Goal: Task Accomplishment & Management: Use online tool/utility

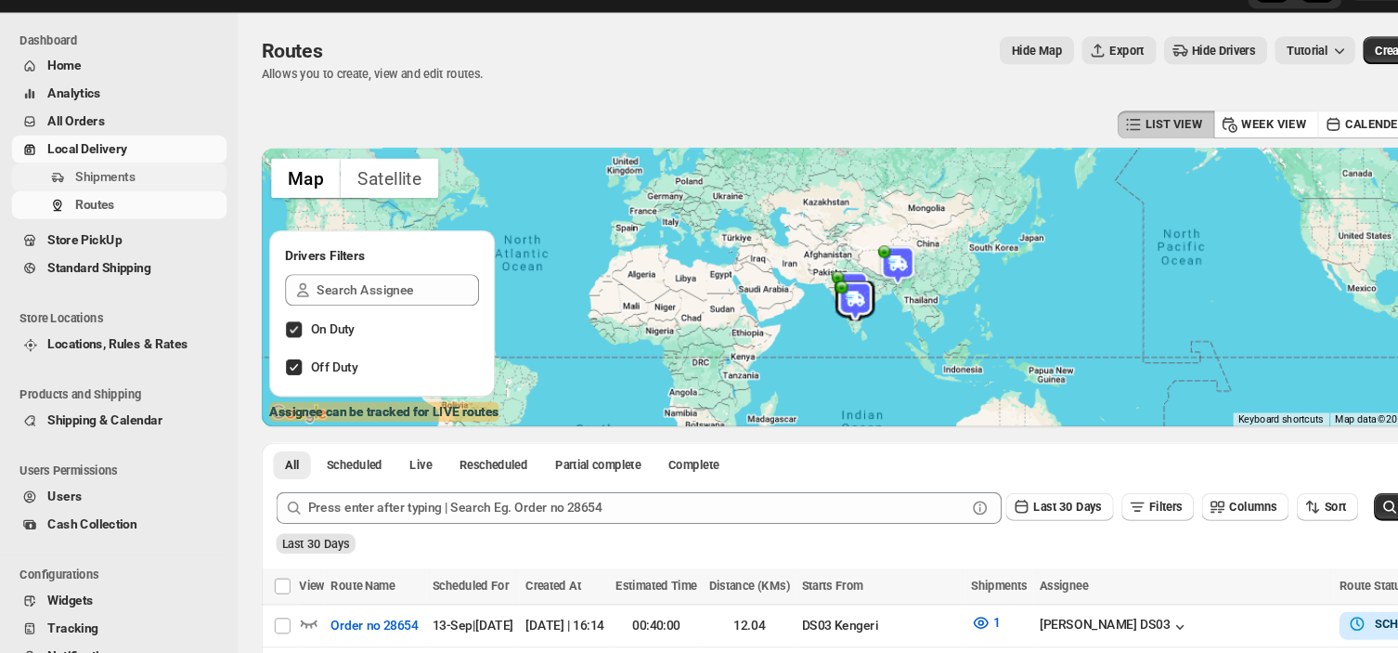
click at [146, 203] on span "Shipments" at bounding box center [140, 206] width 138 height 19
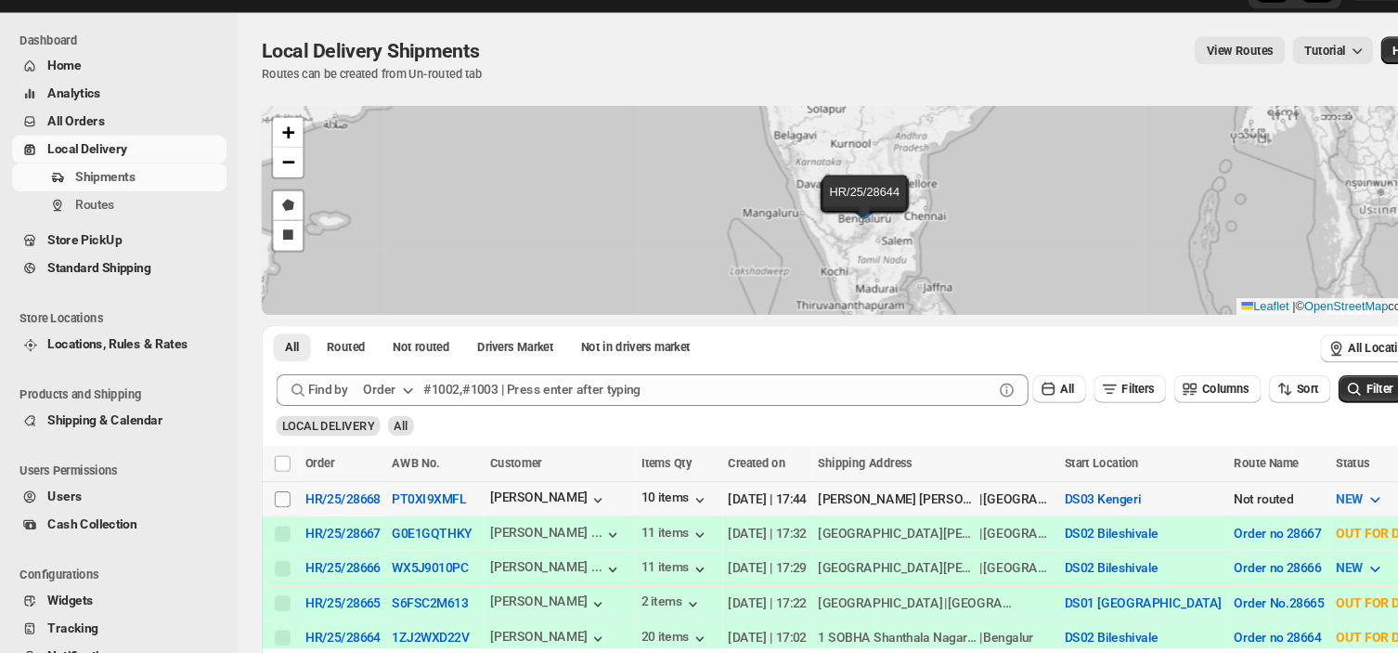
click at [260, 500] on input "Select shipment" at bounding box center [264, 507] width 15 height 15
checkbox input "true"
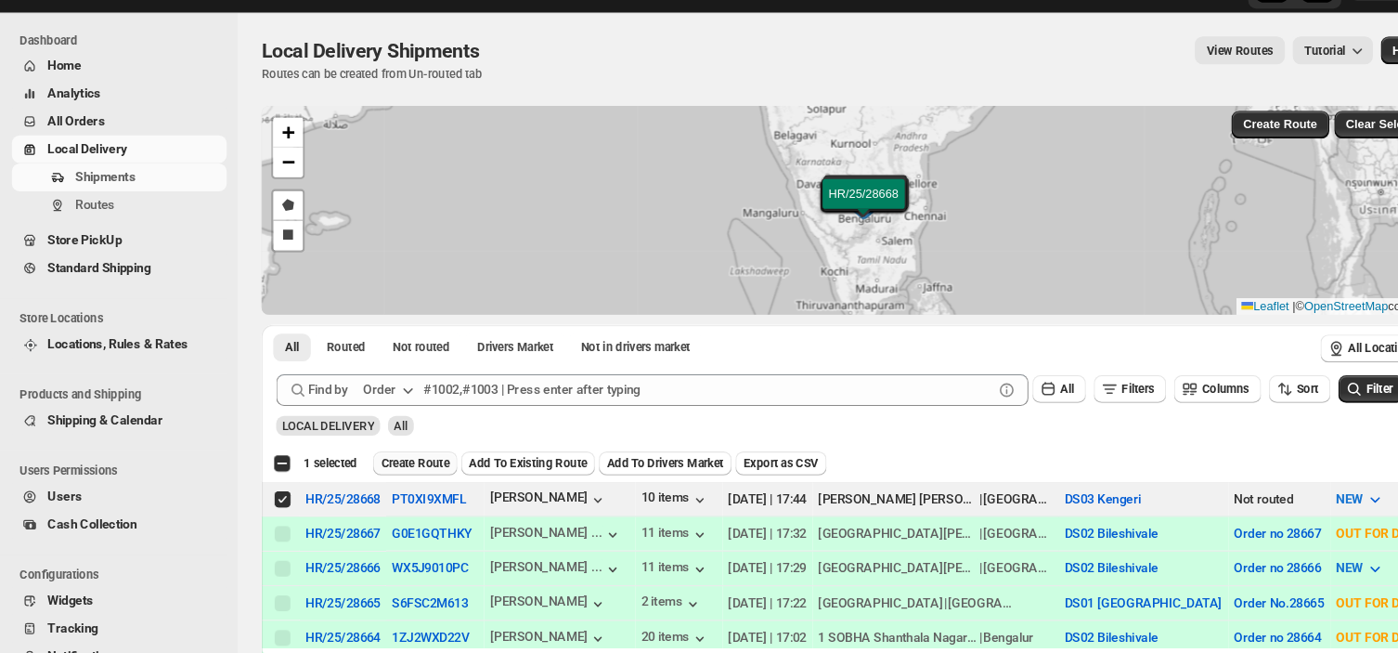
click at [382, 469] on span "Create Route" at bounding box center [389, 474] width 64 height 15
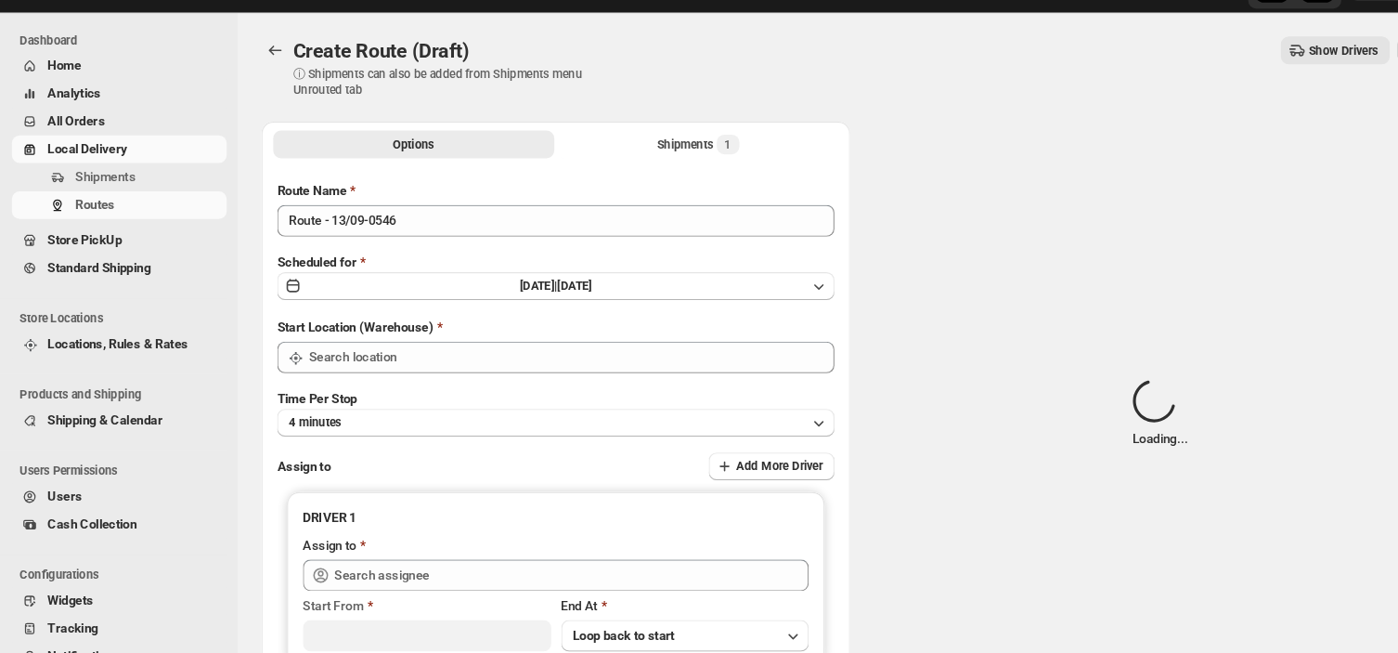
type input "DS03 Kengeri"
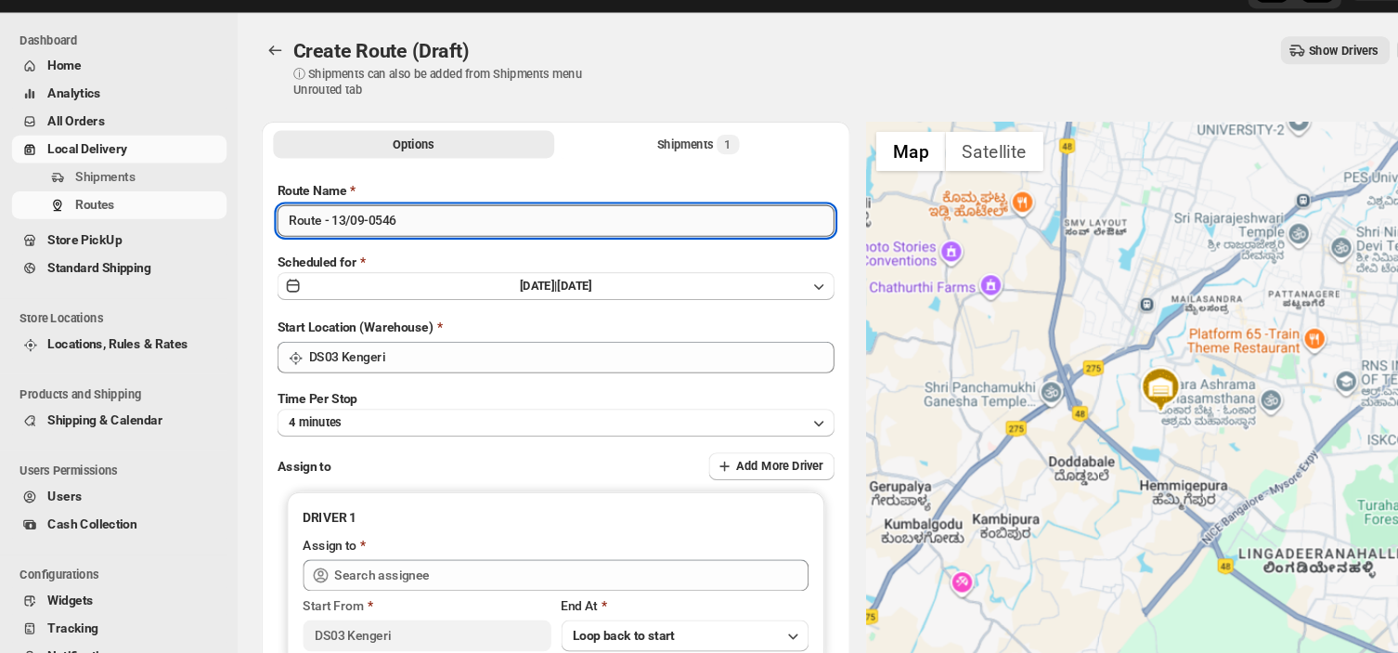
click at [392, 238] on input "Route - 13/09-0546" at bounding box center [521, 247] width 523 height 30
type input "R"
type input "Order no 28668"
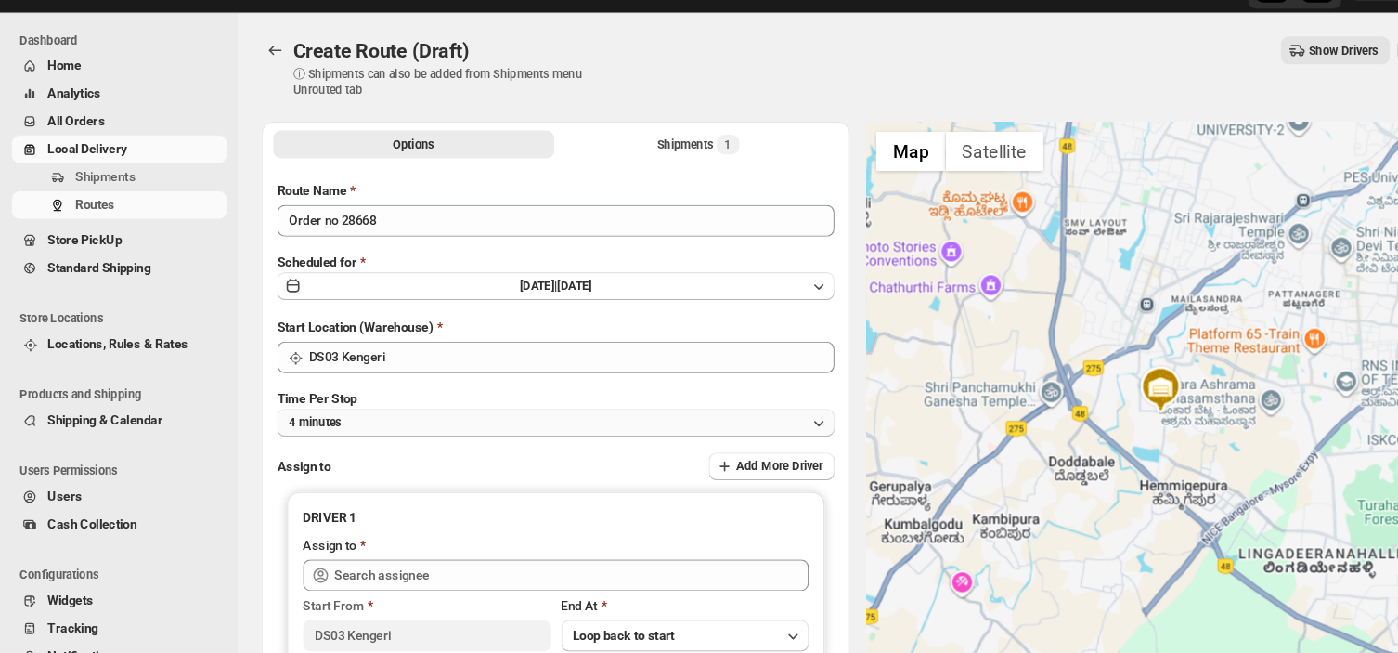
click at [351, 437] on button "4 minutes" at bounding box center [521, 436] width 523 height 26
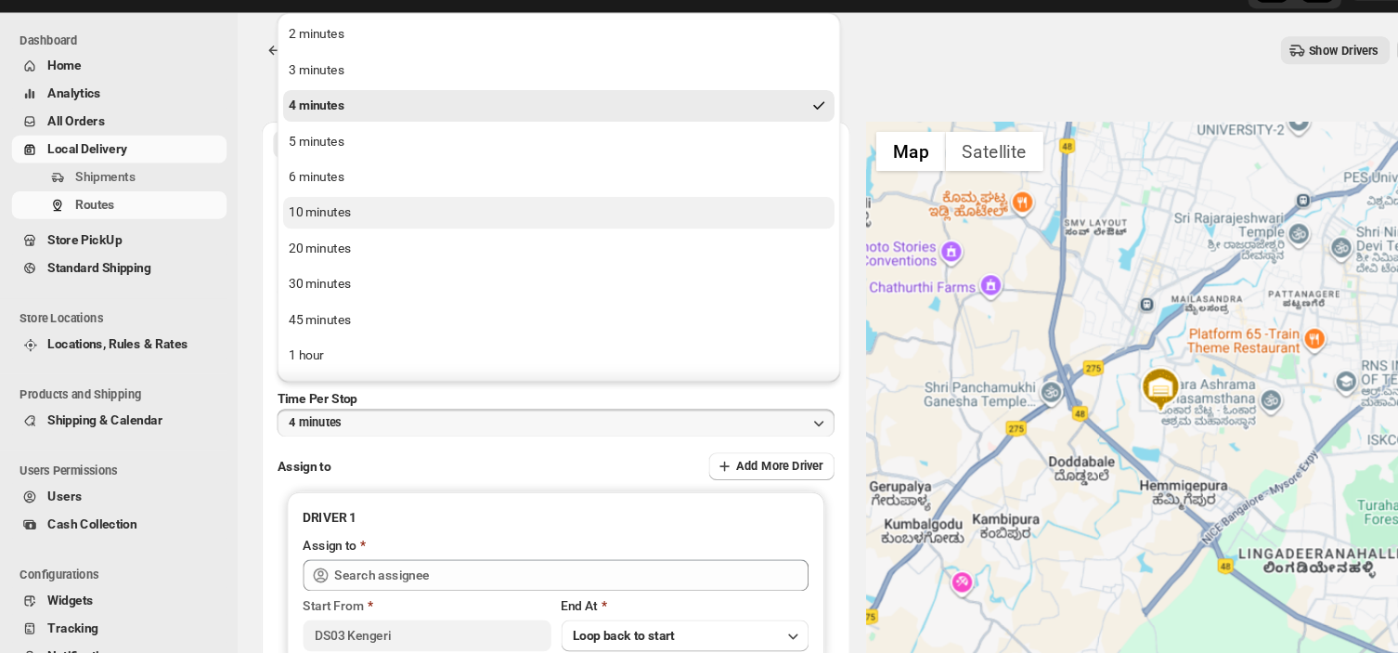
click at [313, 245] on div "10 minutes" at bounding box center [300, 239] width 58 height 19
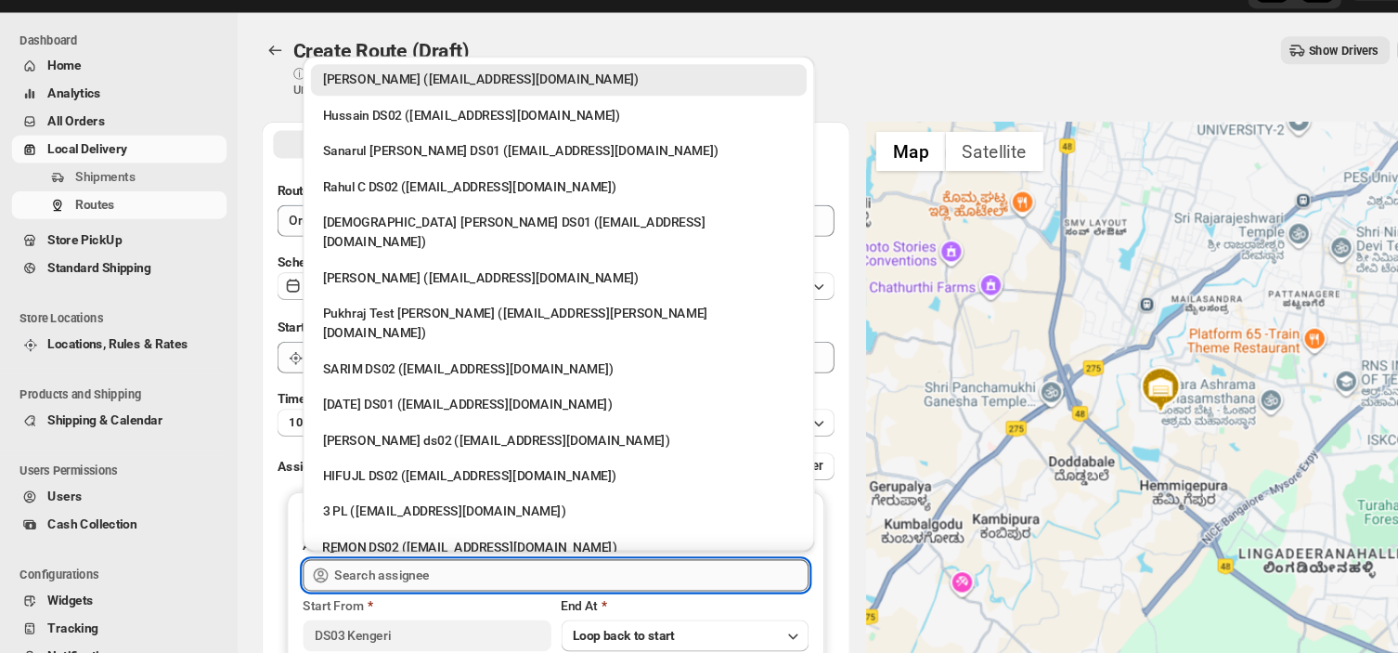
click at [409, 574] on input "text" at bounding box center [536, 579] width 445 height 30
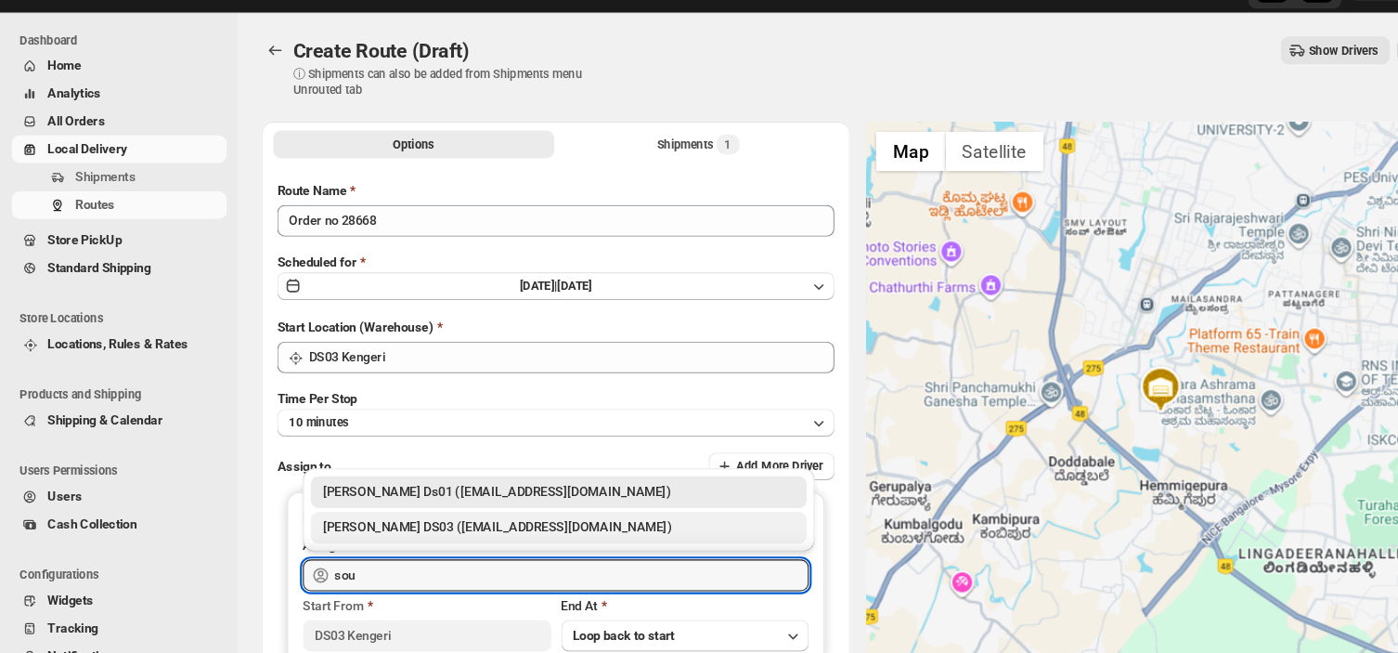
click at [343, 528] on div "[PERSON_NAME] DS03 ([EMAIL_ADDRESS][DOMAIN_NAME])" at bounding box center [524, 534] width 443 height 19
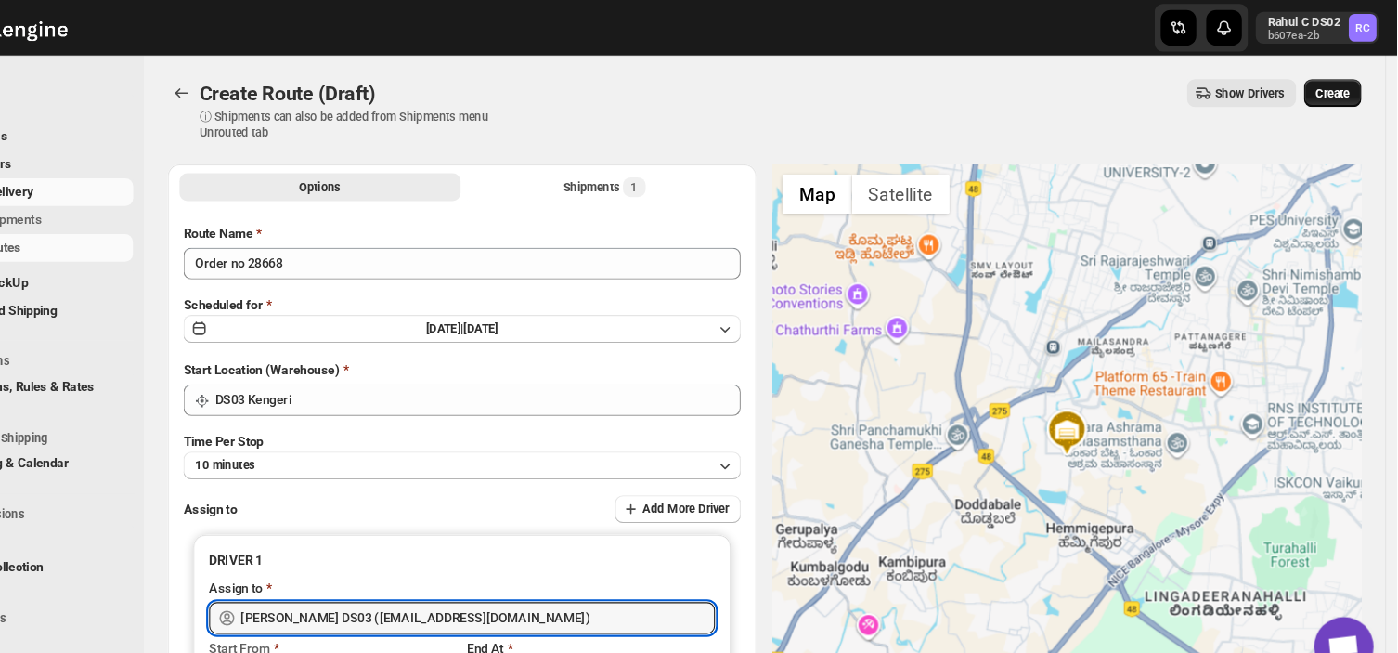
type input "[PERSON_NAME] DS03 ([EMAIL_ADDRESS][DOMAIN_NAME])"
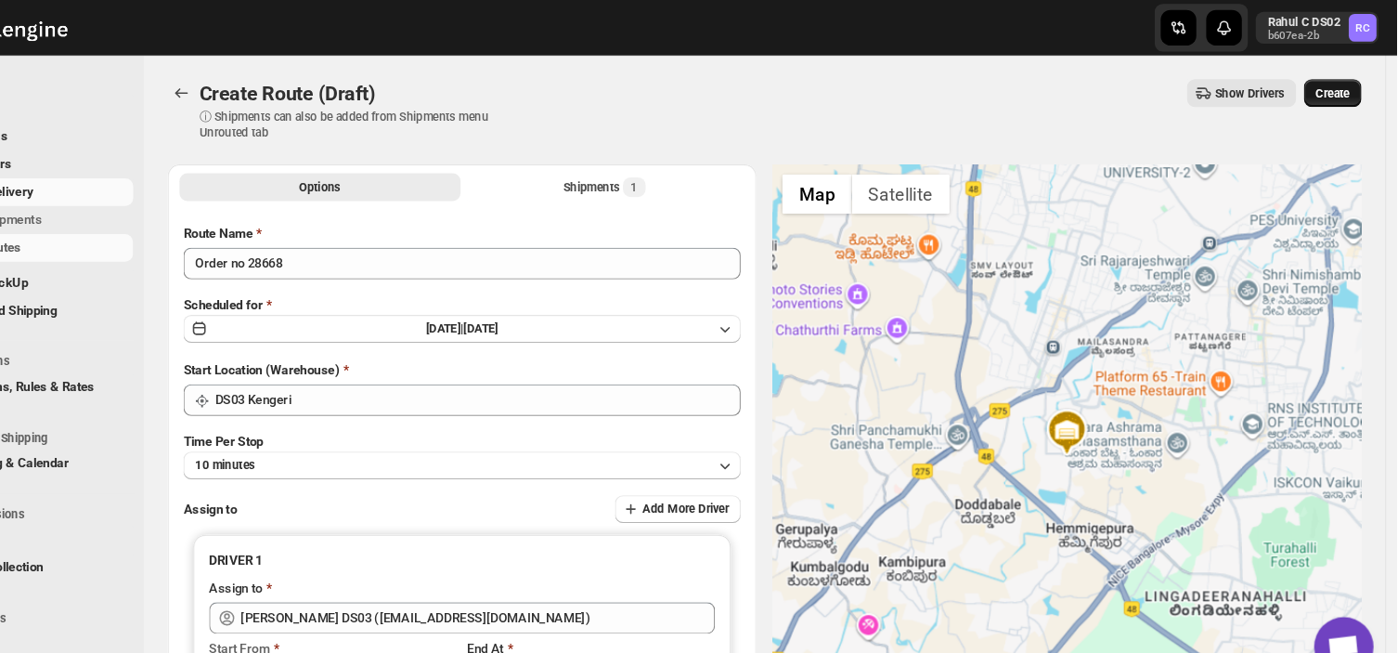
click at [1347, 80] on span "Create" at bounding box center [1338, 87] width 32 height 15
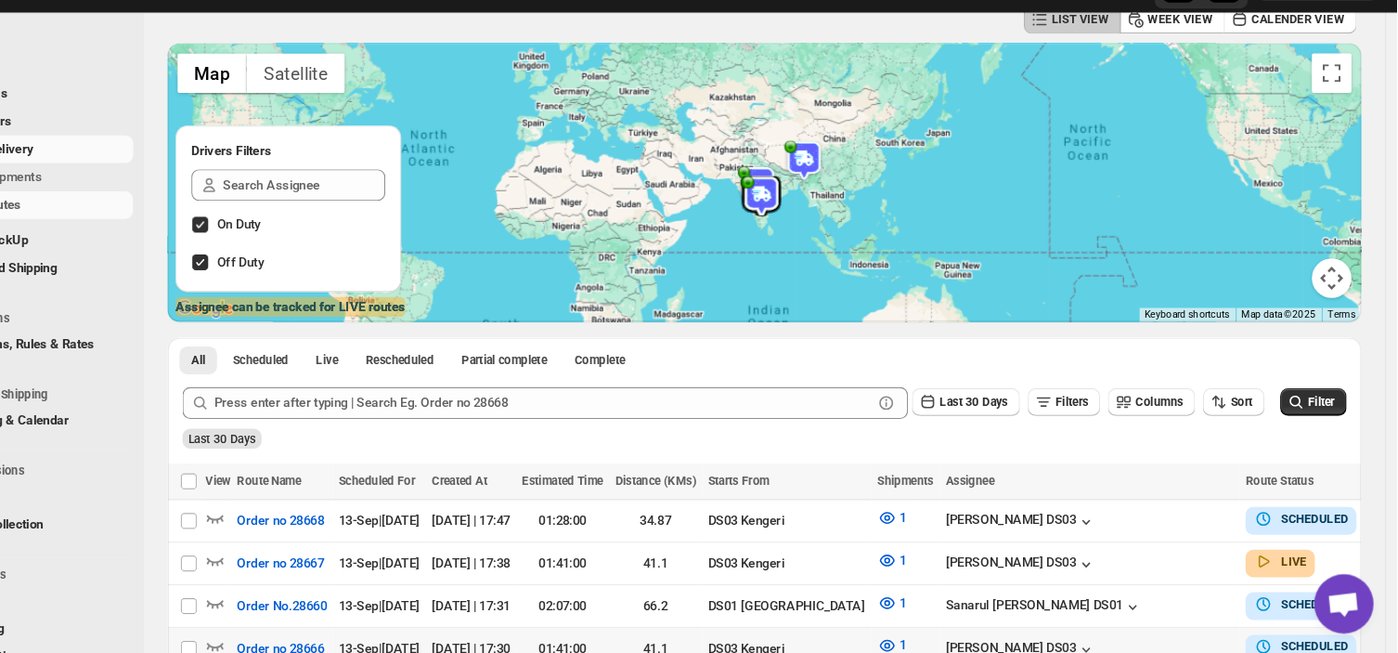
scroll to position [145, 0]
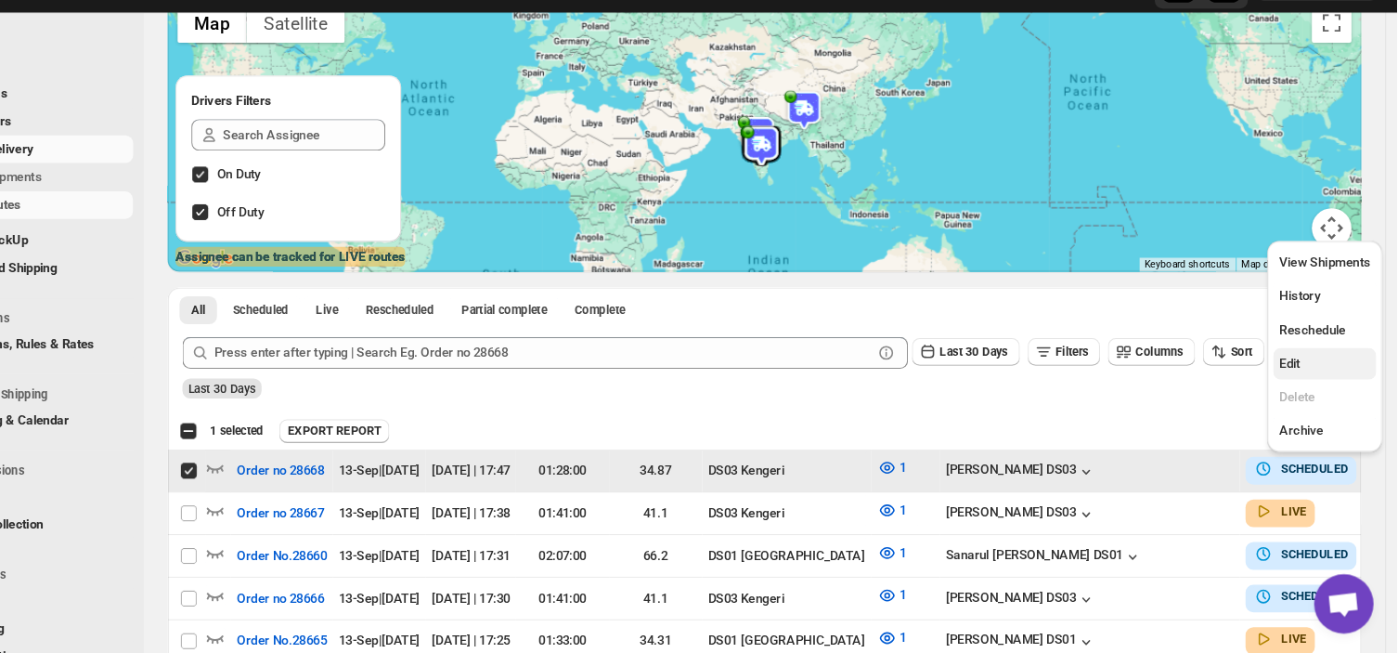
click at [1300, 380] on span "Edit" at bounding box center [1296, 381] width 19 height 14
checkbox input "false"
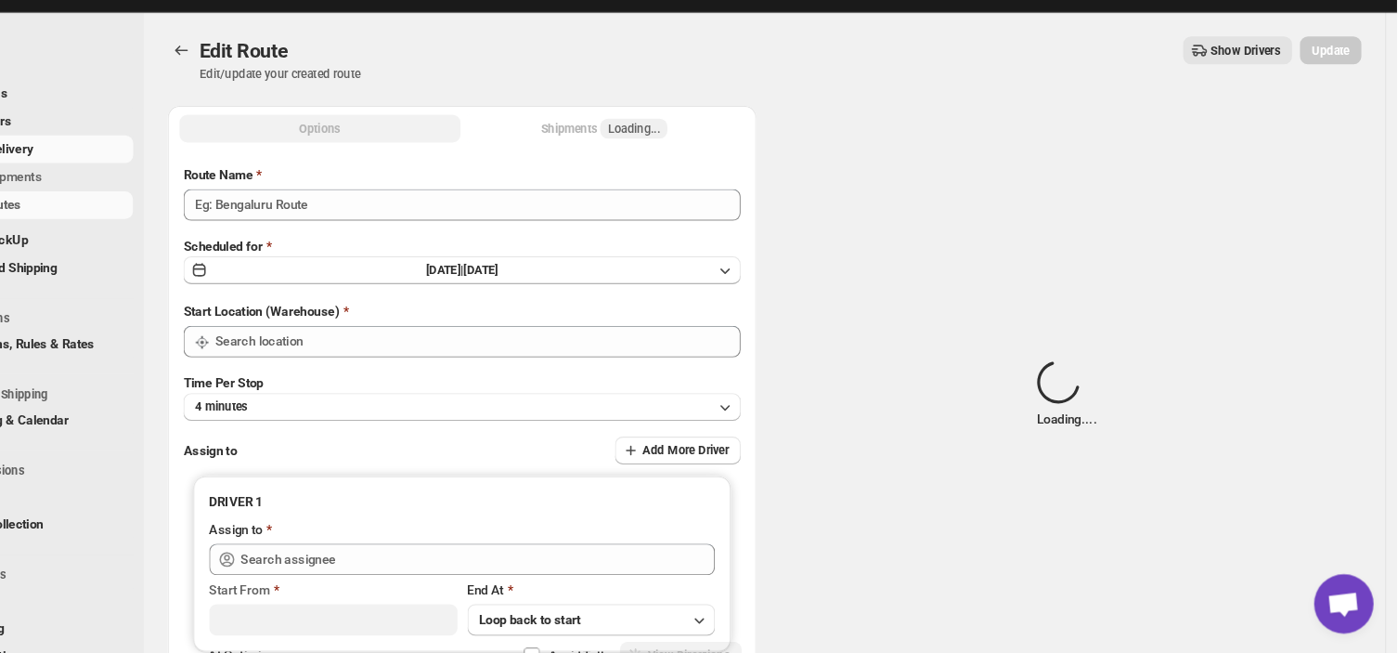
type input "Order no 28668"
type input "DS03 Kengeri"
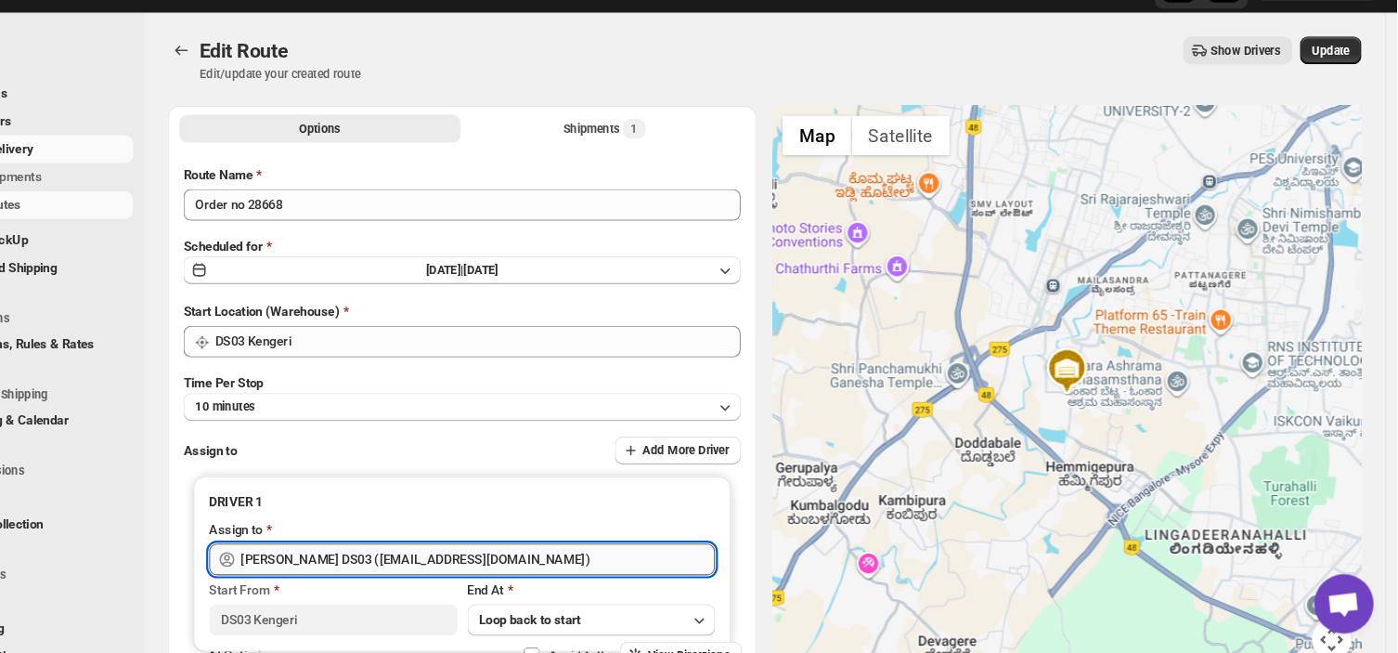
click at [541, 564] on input "[PERSON_NAME] DS03 ([EMAIL_ADDRESS][DOMAIN_NAME])" at bounding box center [536, 565] width 445 height 30
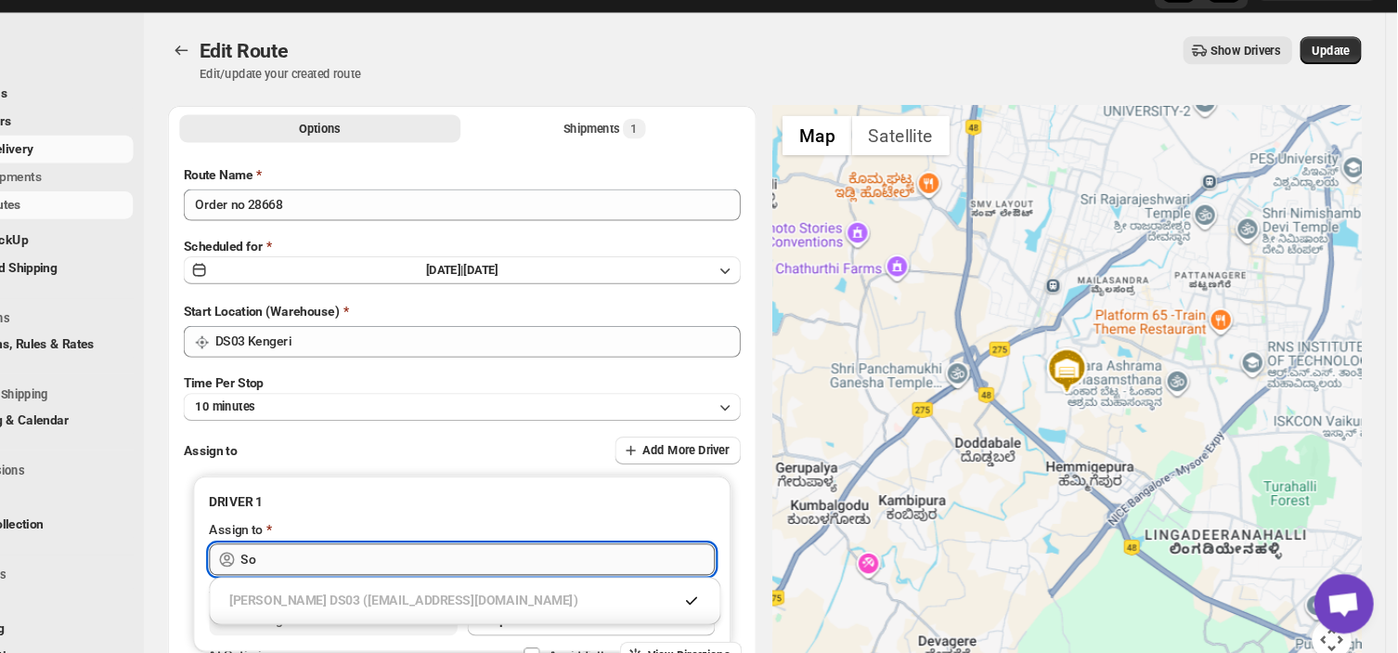
type input "S"
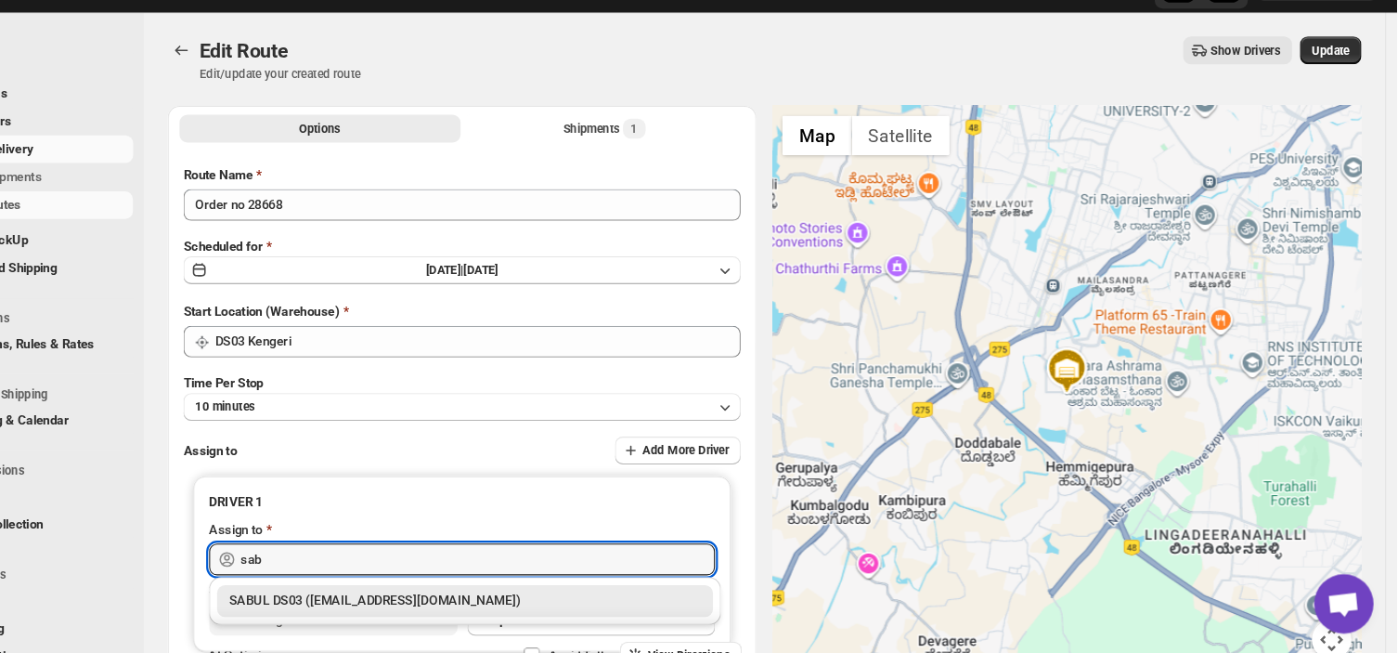
click at [486, 602] on div "SABUL DS03 ([EMAIL_ADDRESS][DOMAIN_NAME])" at bounding box center [524, 603] width 443 height 19
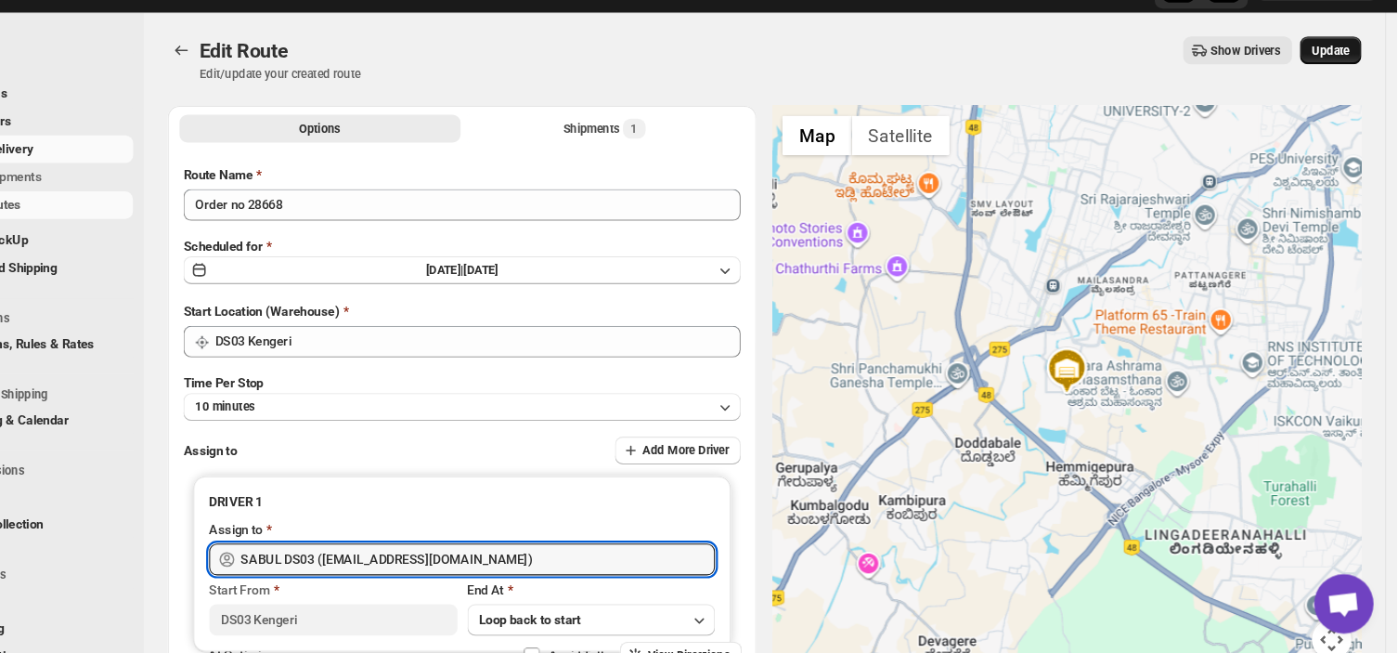
type input "SABUL DS03 ([EMAIL_ADDRESS][DOMAIN_NAME])"
click at [1347, 84] on span "Update" at bounding box center [1335, 87] width 35 height 15
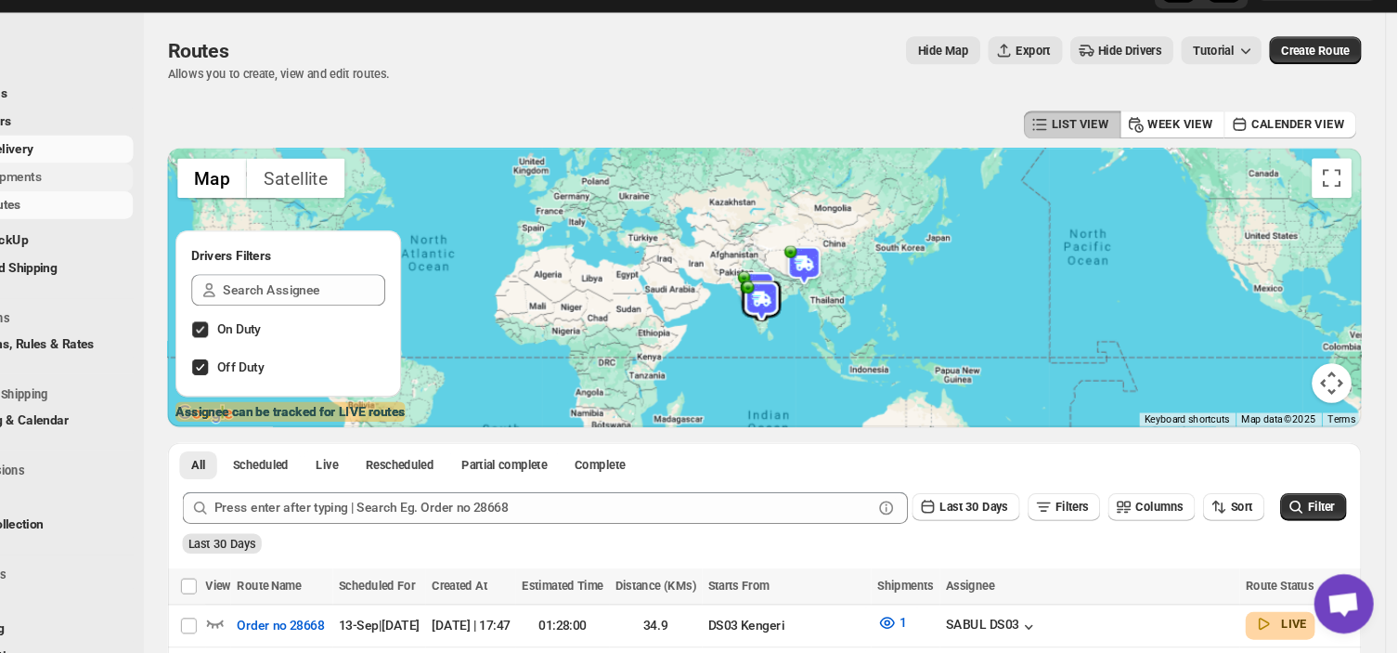
click at [182, 209] on span "Shipments" at bounding box center [140, 206] width 138 height 19
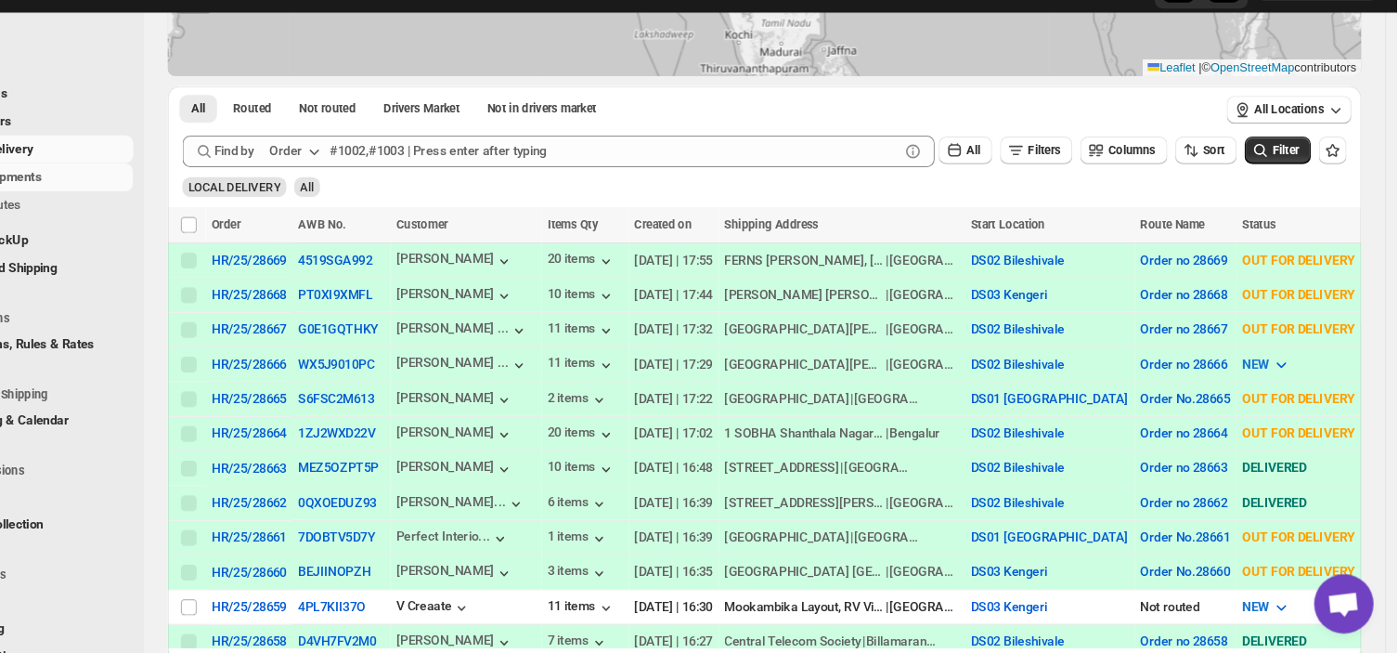
scroll to position [239, 0]
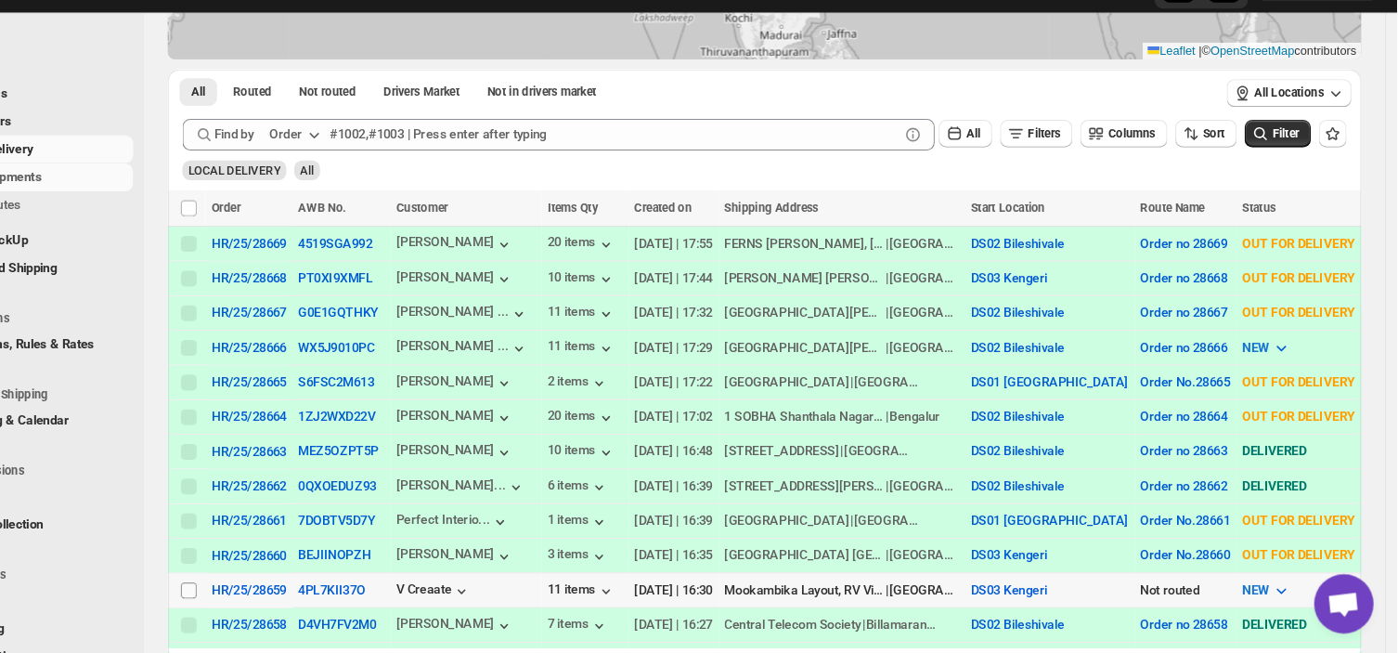
click at [261, 593] on input "Select shipment" at bounding box center [264, 593] width 15 height 15
checkbox input "true"
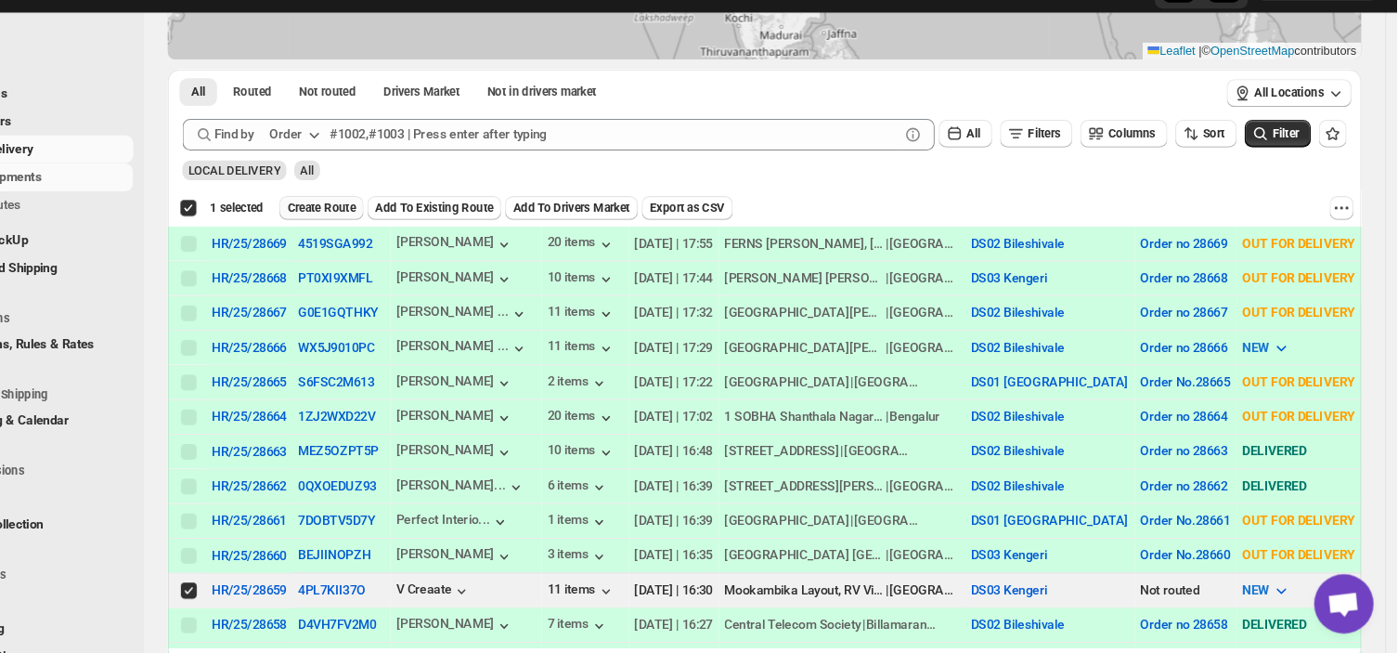
click at [398, 239] on span "Create Route" at bounding box center [389, 234] width 64 height 15
click at [398, 239] on div "Create Route" at bounding box center [389, 235] width 79 height 22
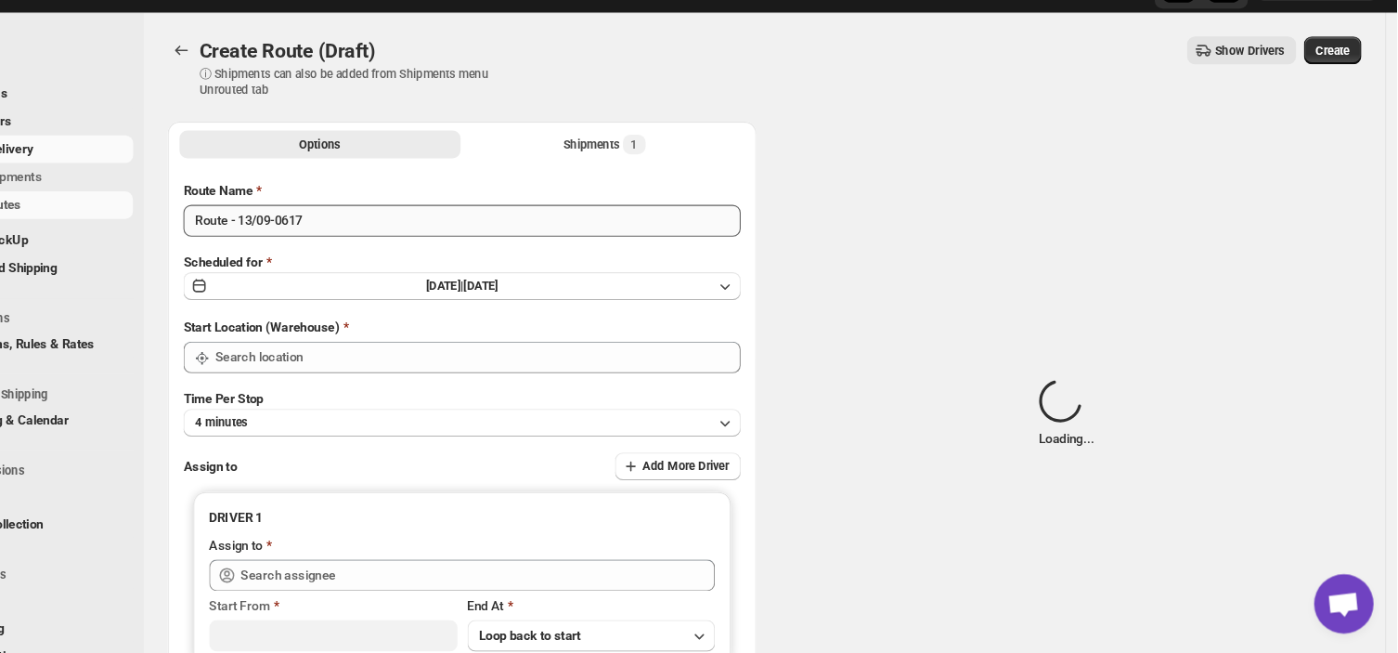
type input "DS03 Kengeri"
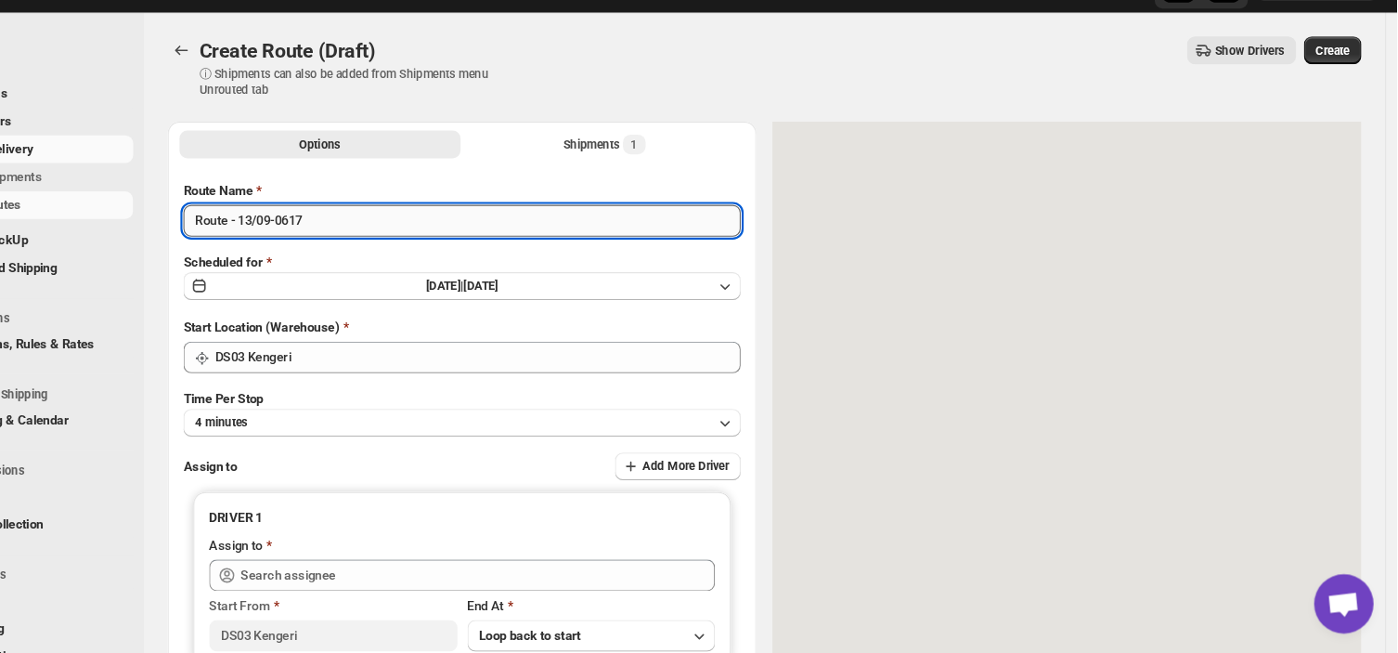
click at [391, 243] on input "Route - 13/09-0617" at bounding box center [521, 247] width 523 height 30
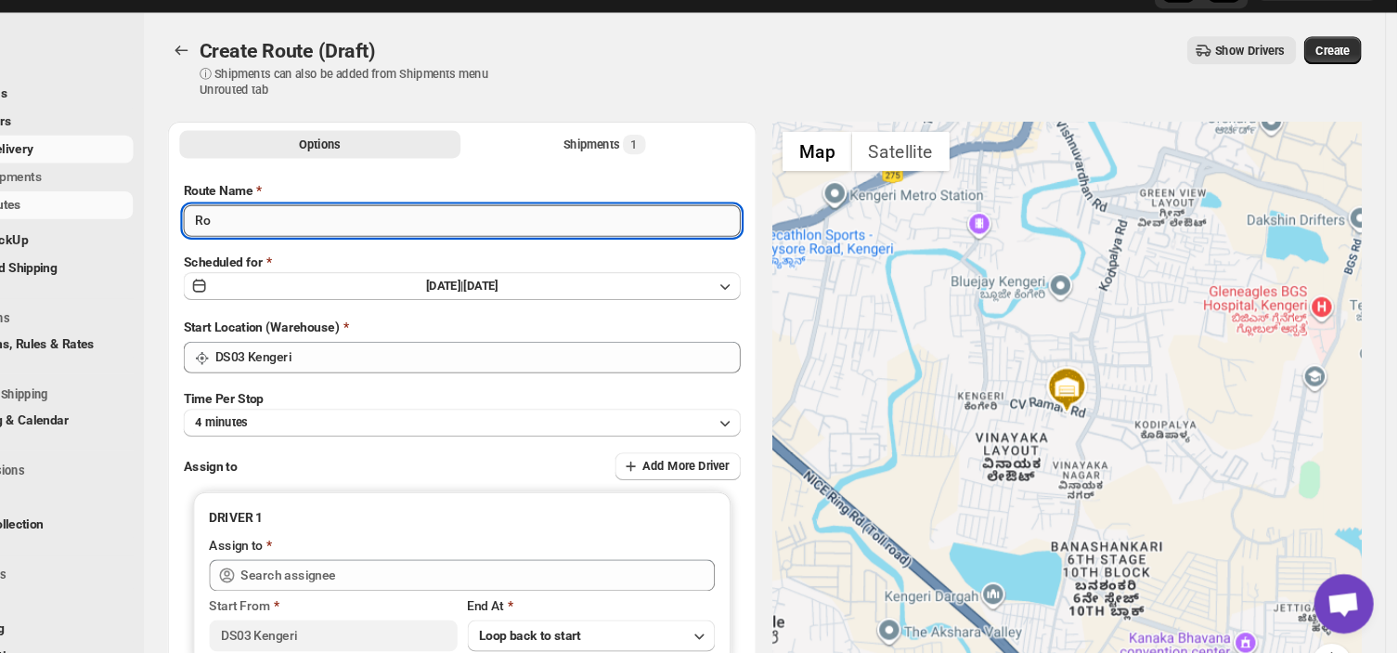
type input "R"
type input "Order no 28659"
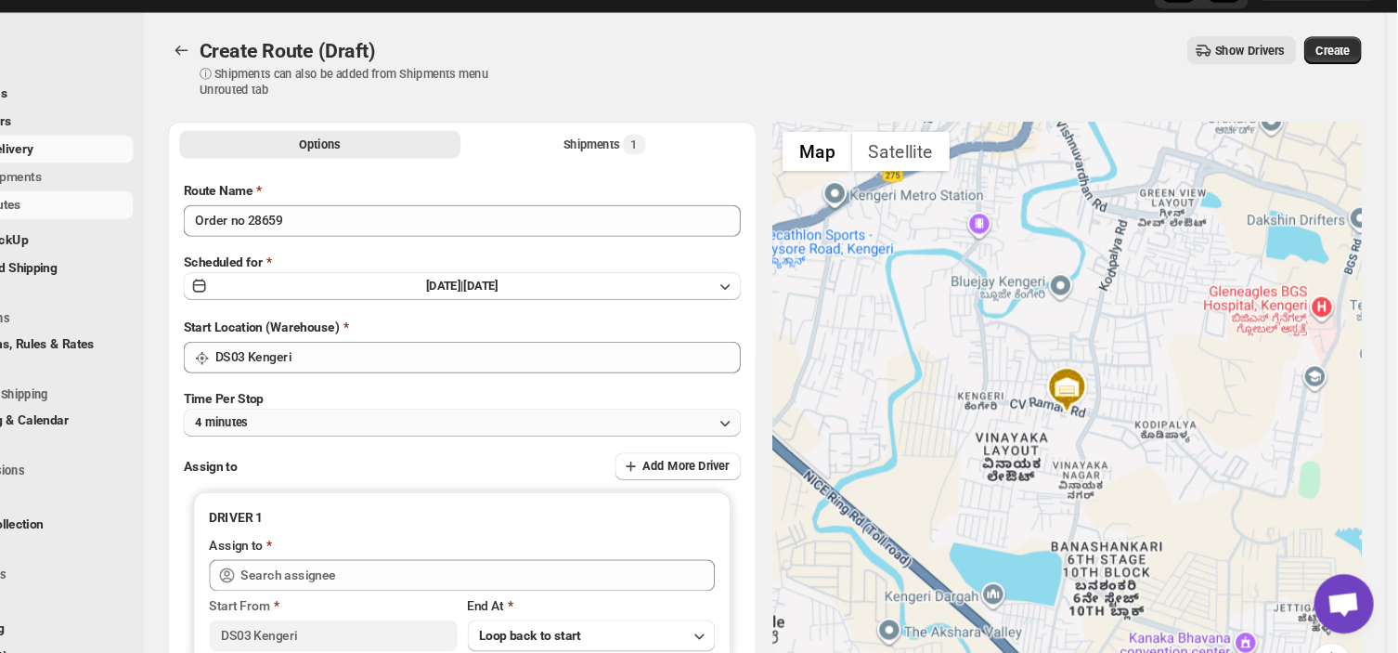
click at [372, 435] on button "4 minutes" at bounding box center [521, 436] width 523 height 26
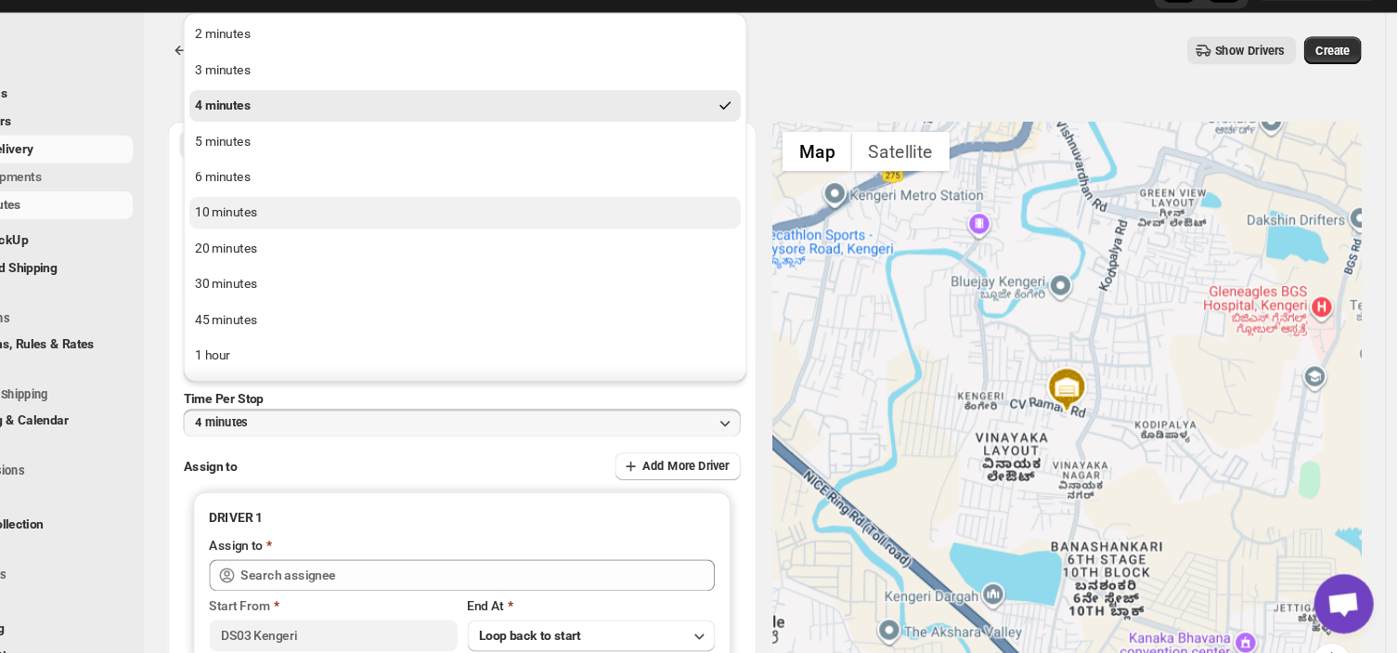
click at [327, 236] on div "10 minutes" at bounding box center [300, 239] width 58 height 19
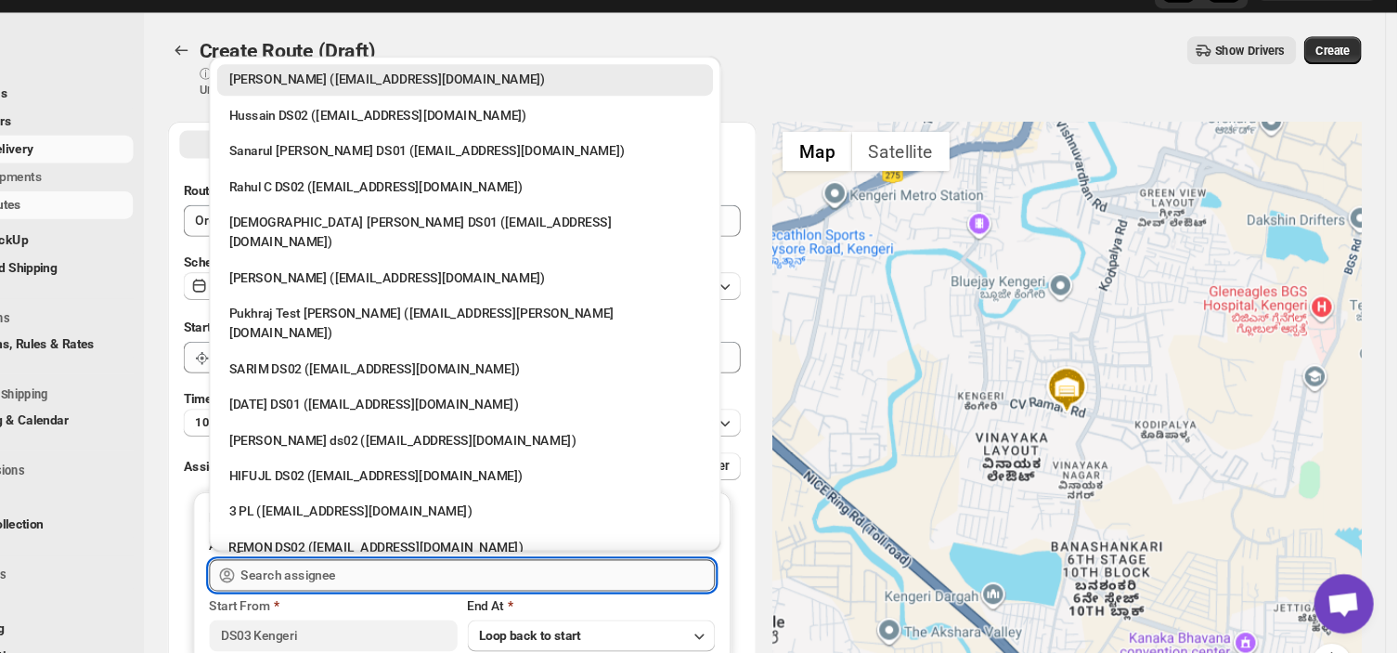
click at [424, 578] on input "text" at bounding box center [536, 579] width 445 height 30
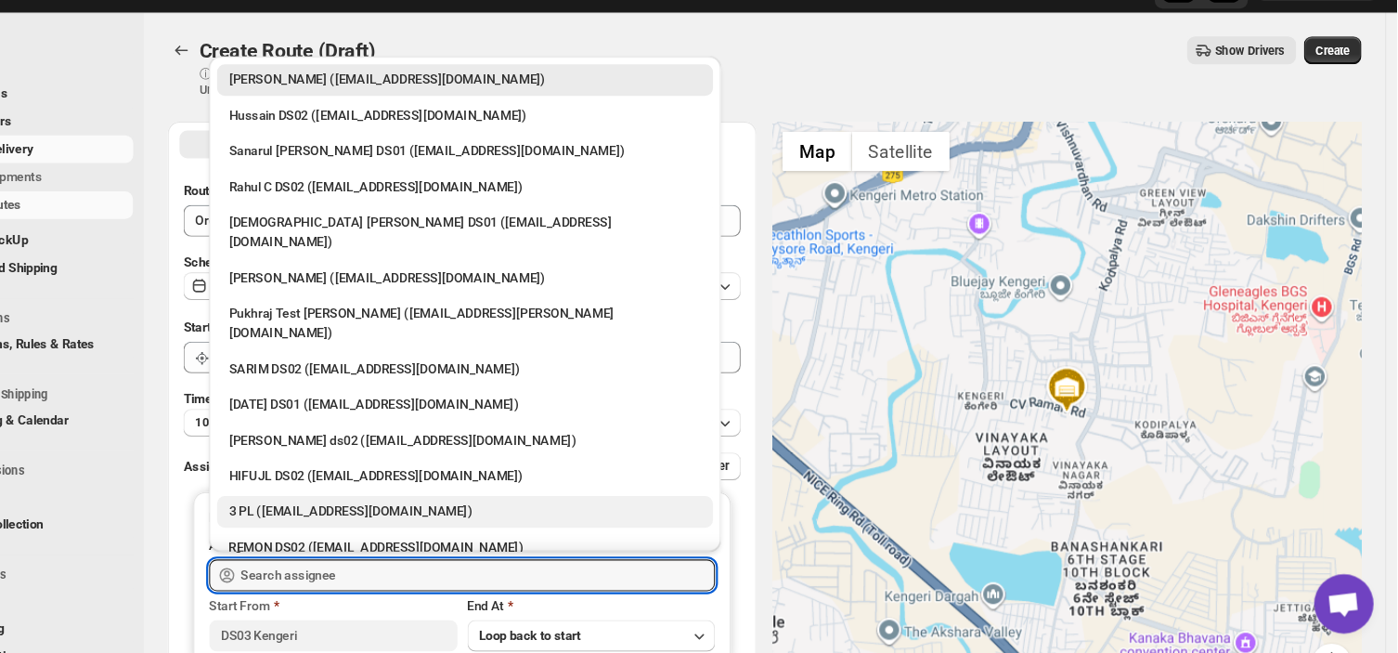
click at [399, 511] on div "3 PL ([EMAIL_ADDRESS][DOMAIN_NAME])" at bounding box center [524, 520] width 443 height 19
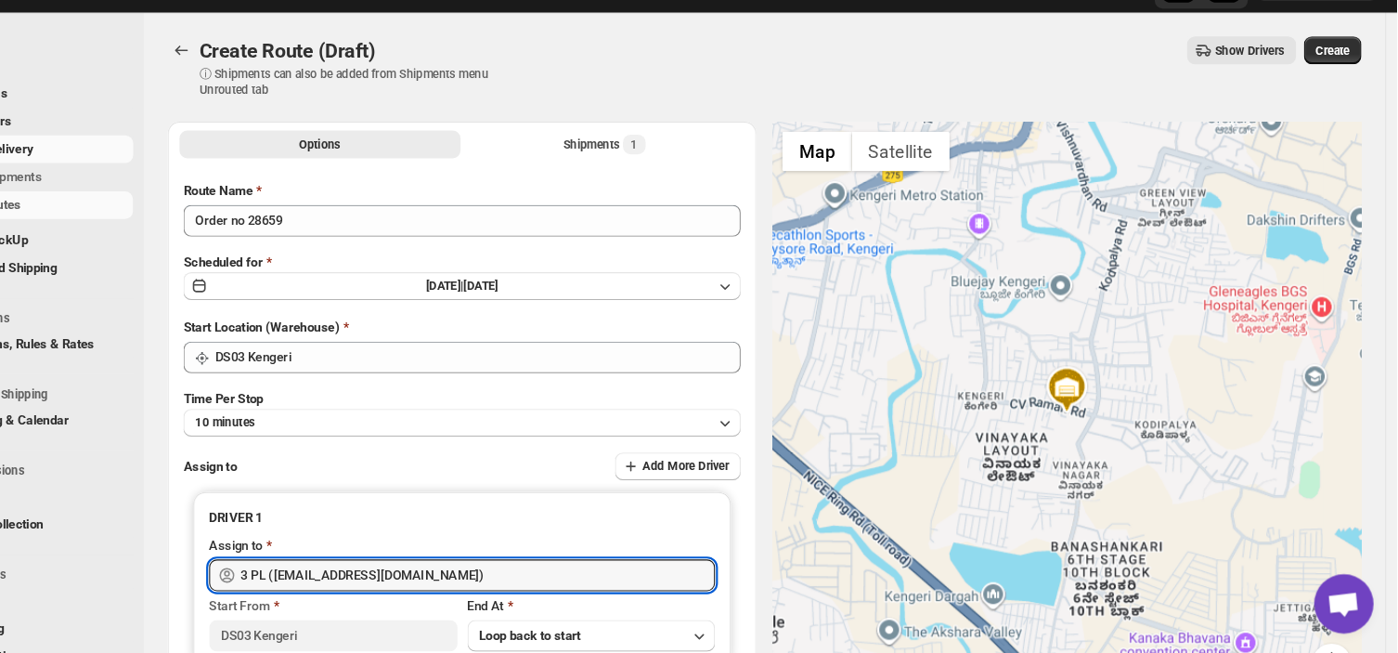
type input "3 PL ([EMAIL_ADDRESS][DOMAIN_NAME])"
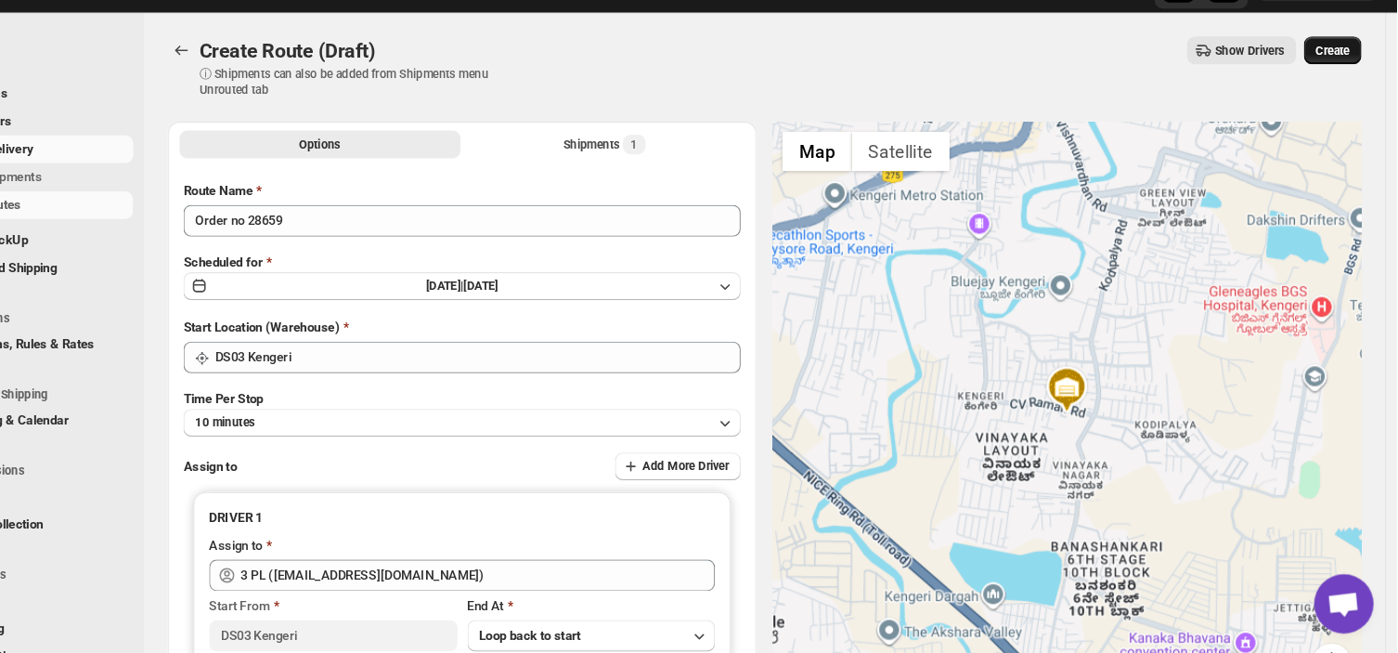
click at [1351, 84] on span "Create" at bounding box center [1338, 87] width 32 height 15
